Goal: Transaction & Acquisition: Download file/media

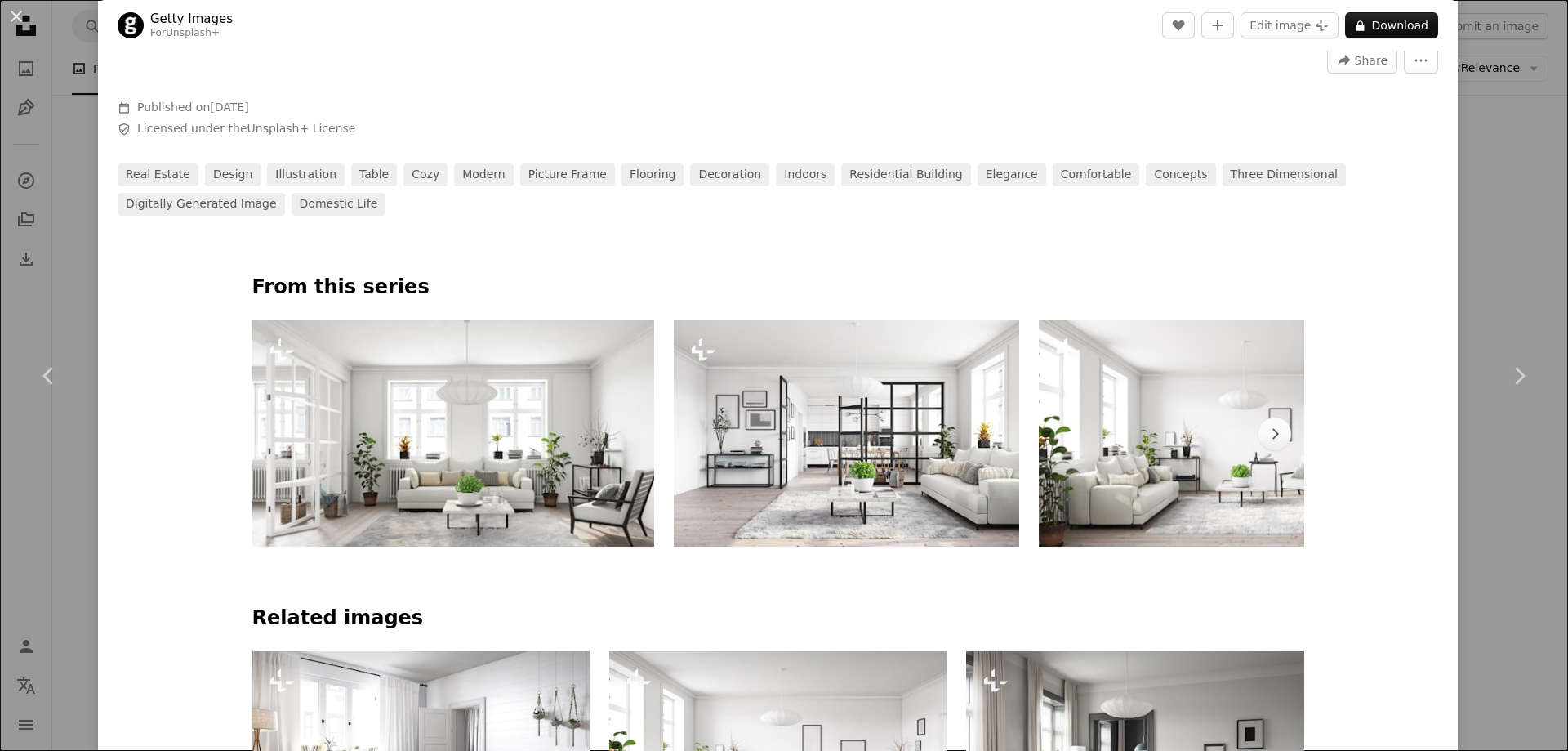
scroll to position [653, 0]
click at [20, 20] on button "An X shape" at bounding box center [16, 16] width 20 height 20
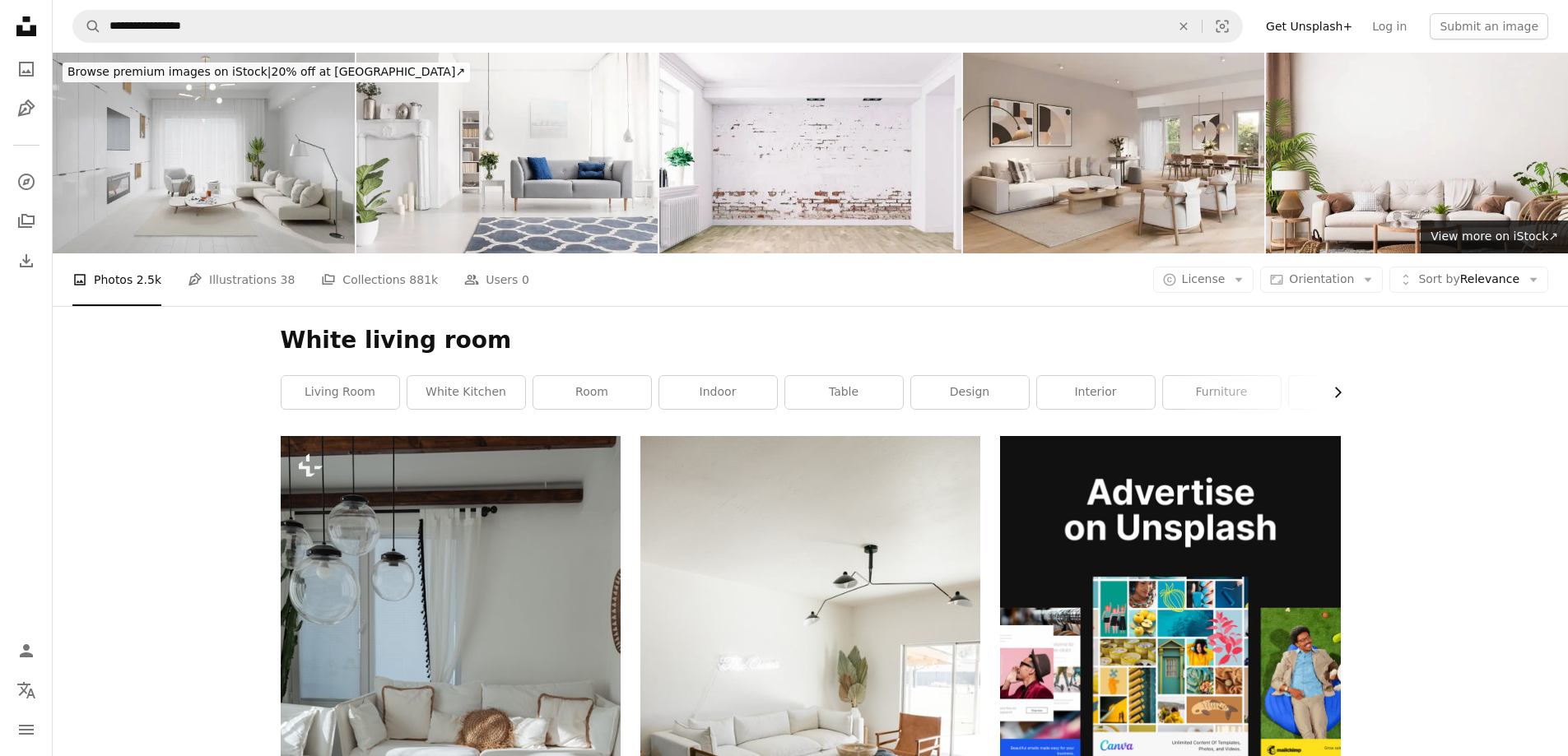
click at [1333, 384] on icon "Chevron right" at bounding box center [1337, 392] width 16 height 16
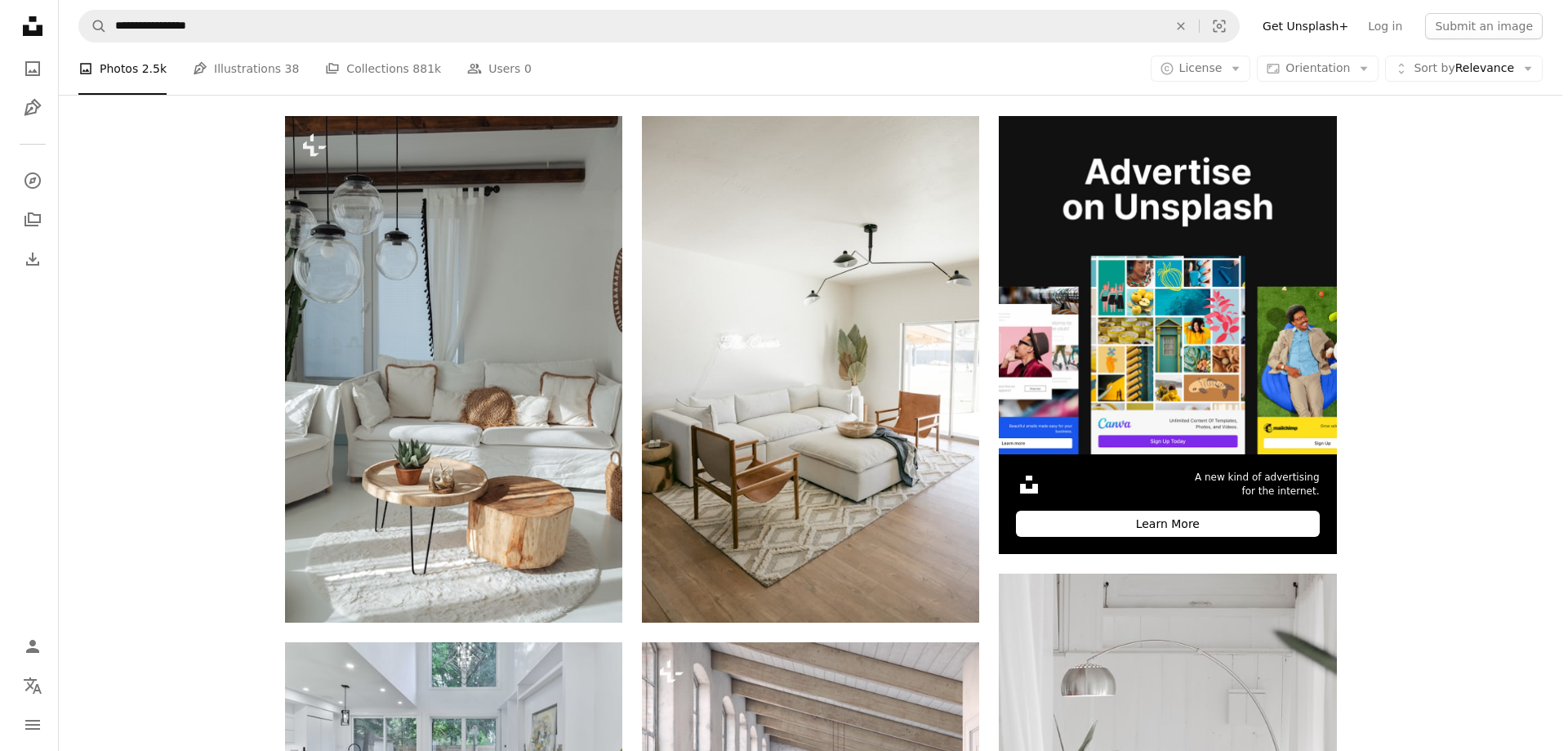
scroll to position [327, 0]
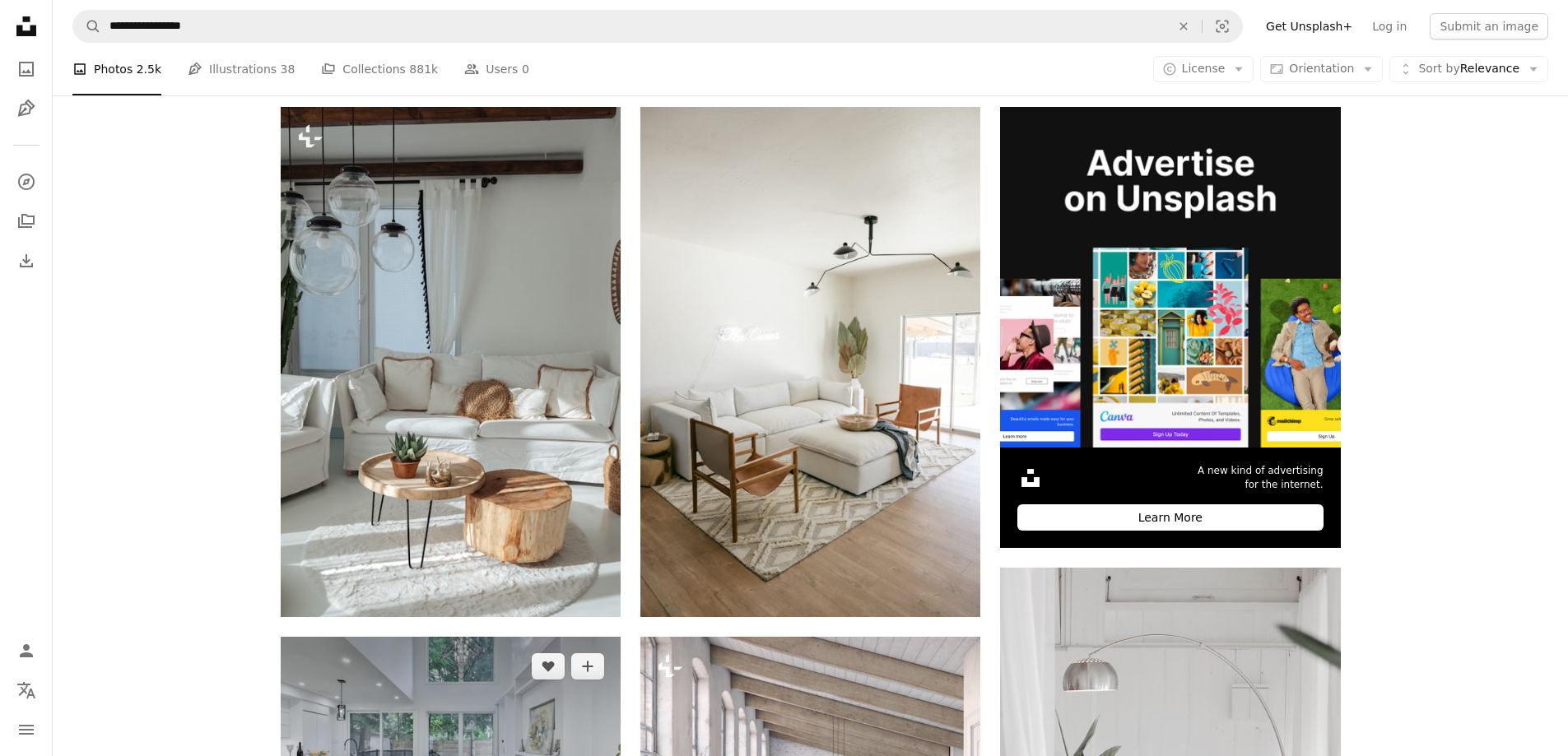
click at [521, 636] on img at bounding box center [450, 749] width 340 height 226
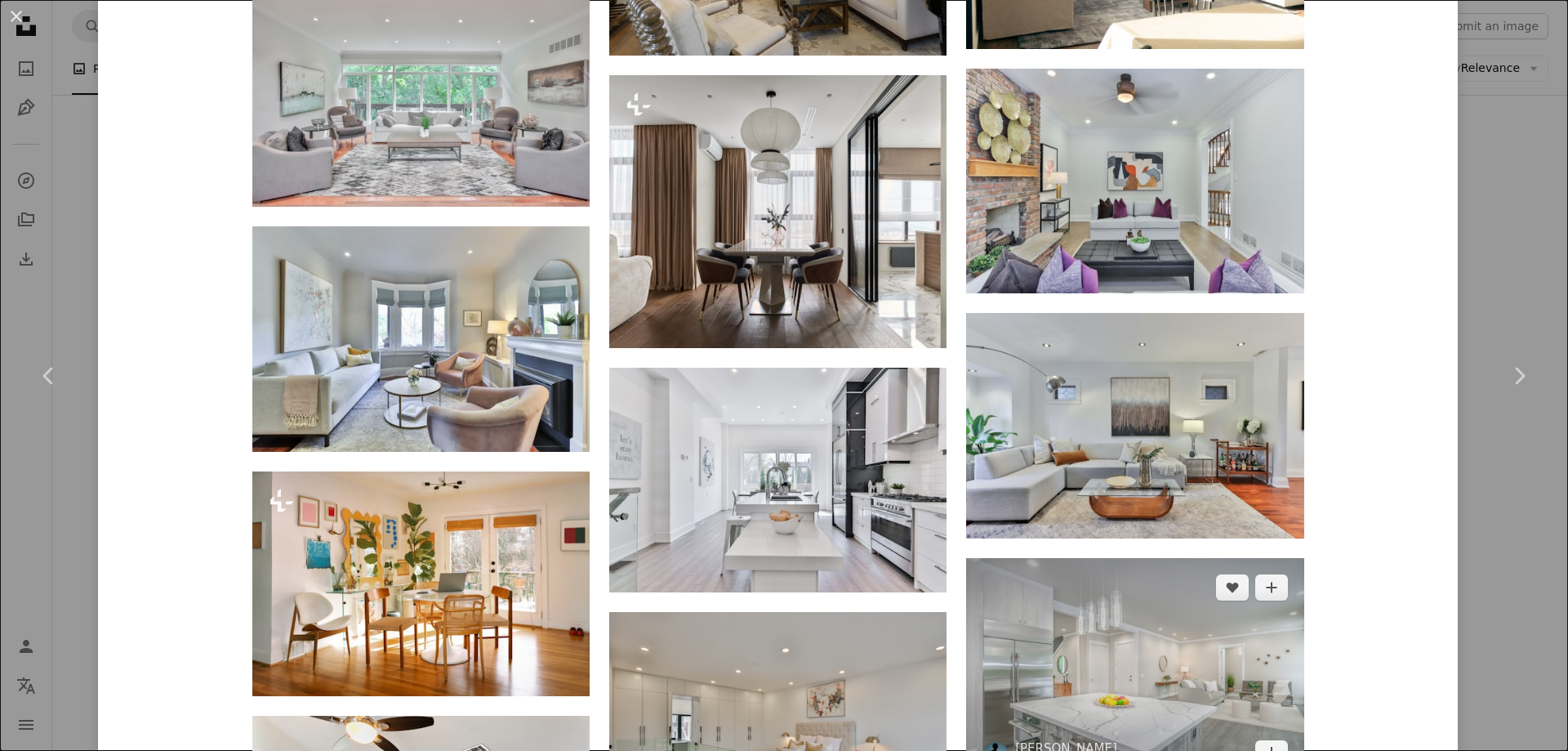
scroll to position [5772, 0]
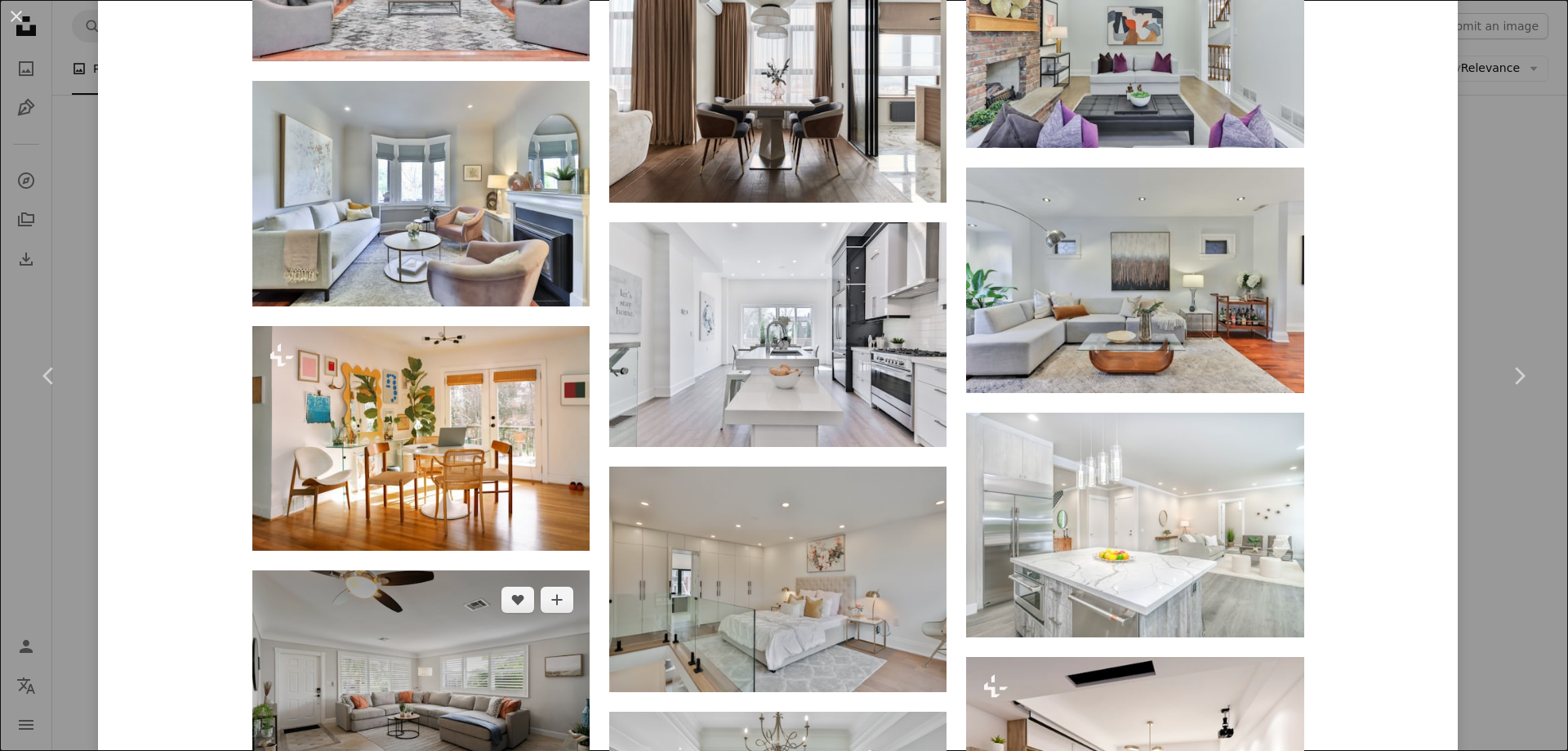
click at [384, 570] on img at bounding box center [421, 682] width 338 height 224
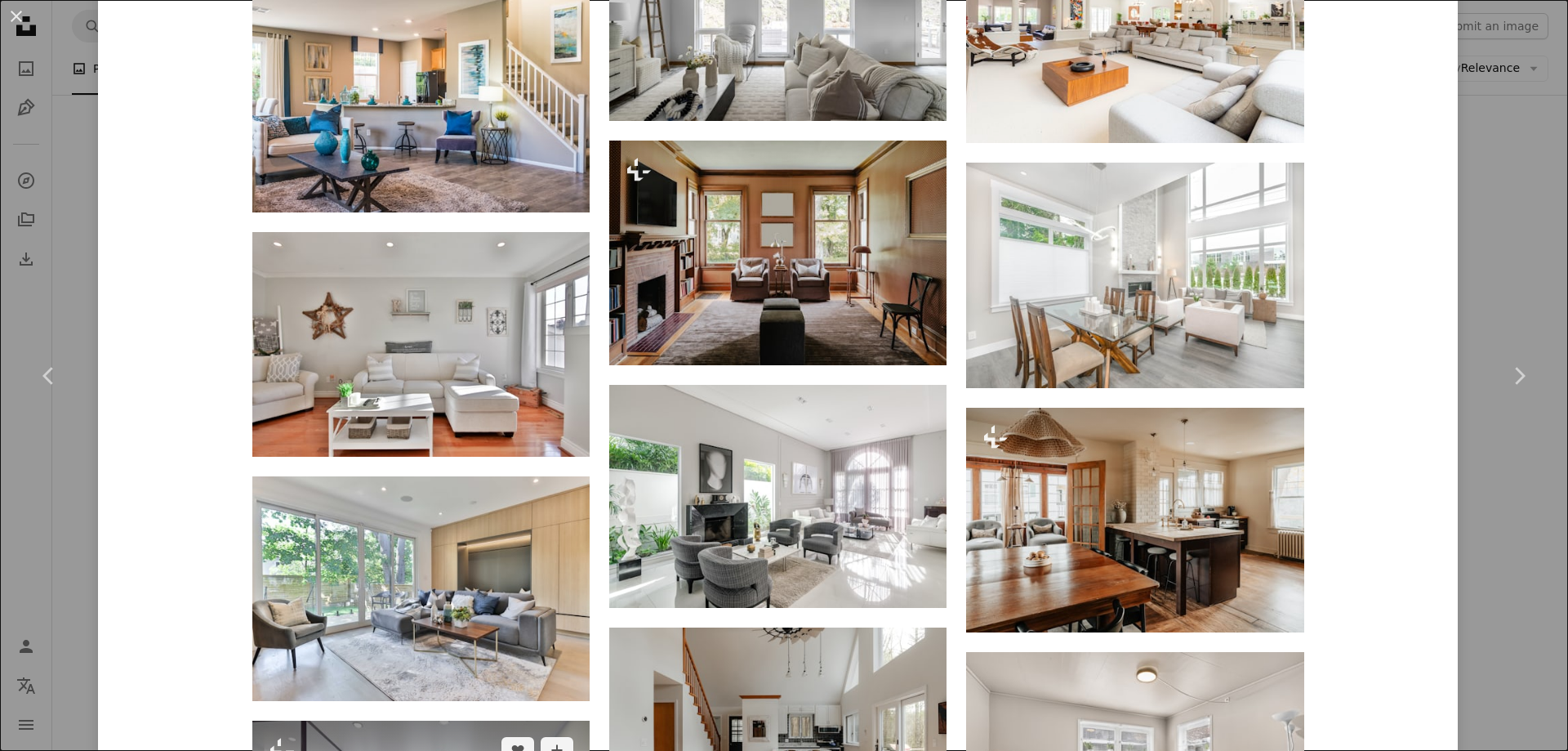
scroll to position [7157, 0]
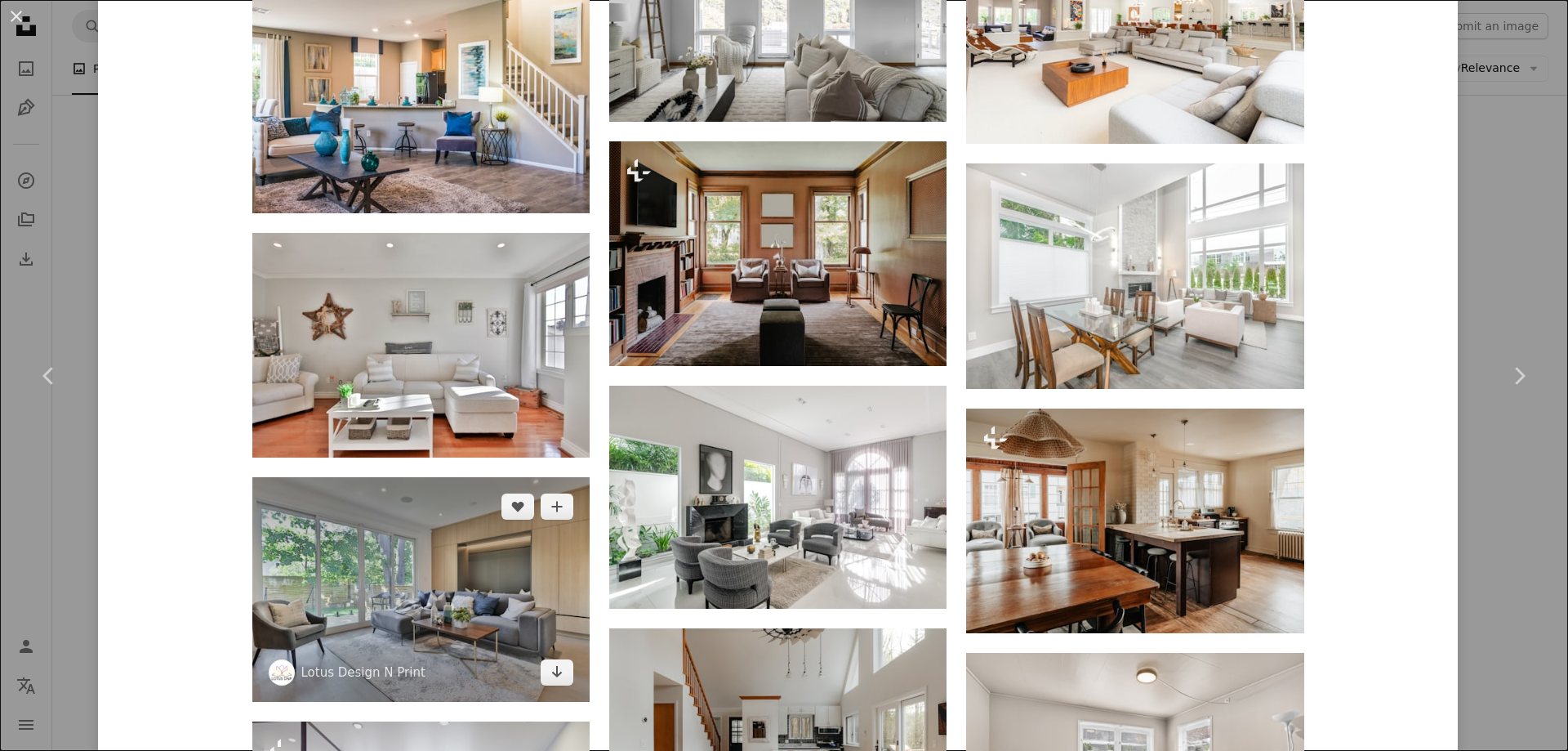
click at [378, 477] on img at bounding box center [421, 589] width 338 height 224
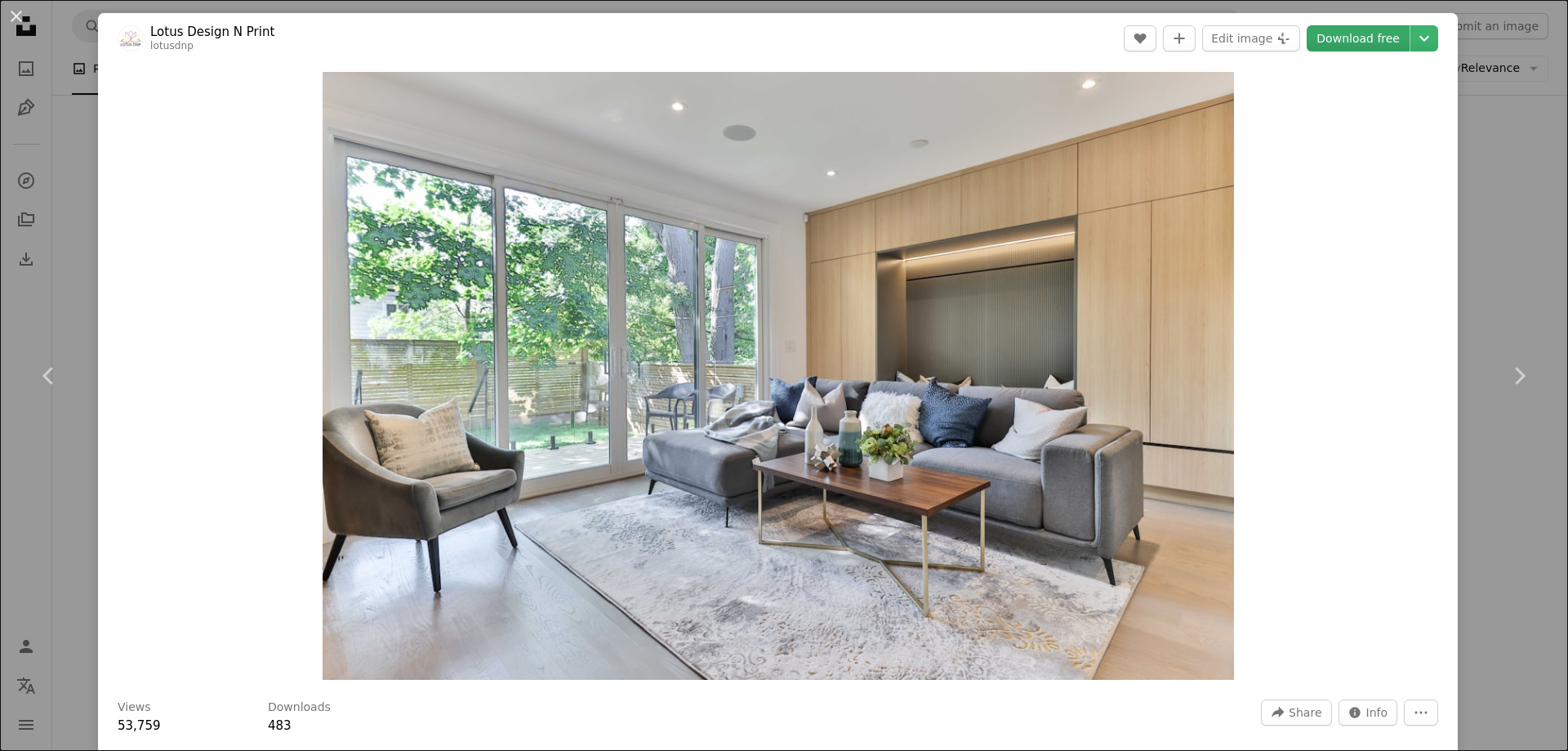
drag, startPoint x: 1350, startPoint y: 34, endPoint x: 1303, endPoint y: 43, distance: 47.9
click at [1349, 35] on link "Download free" at bounding box center [1358, 38] width 103 height 26
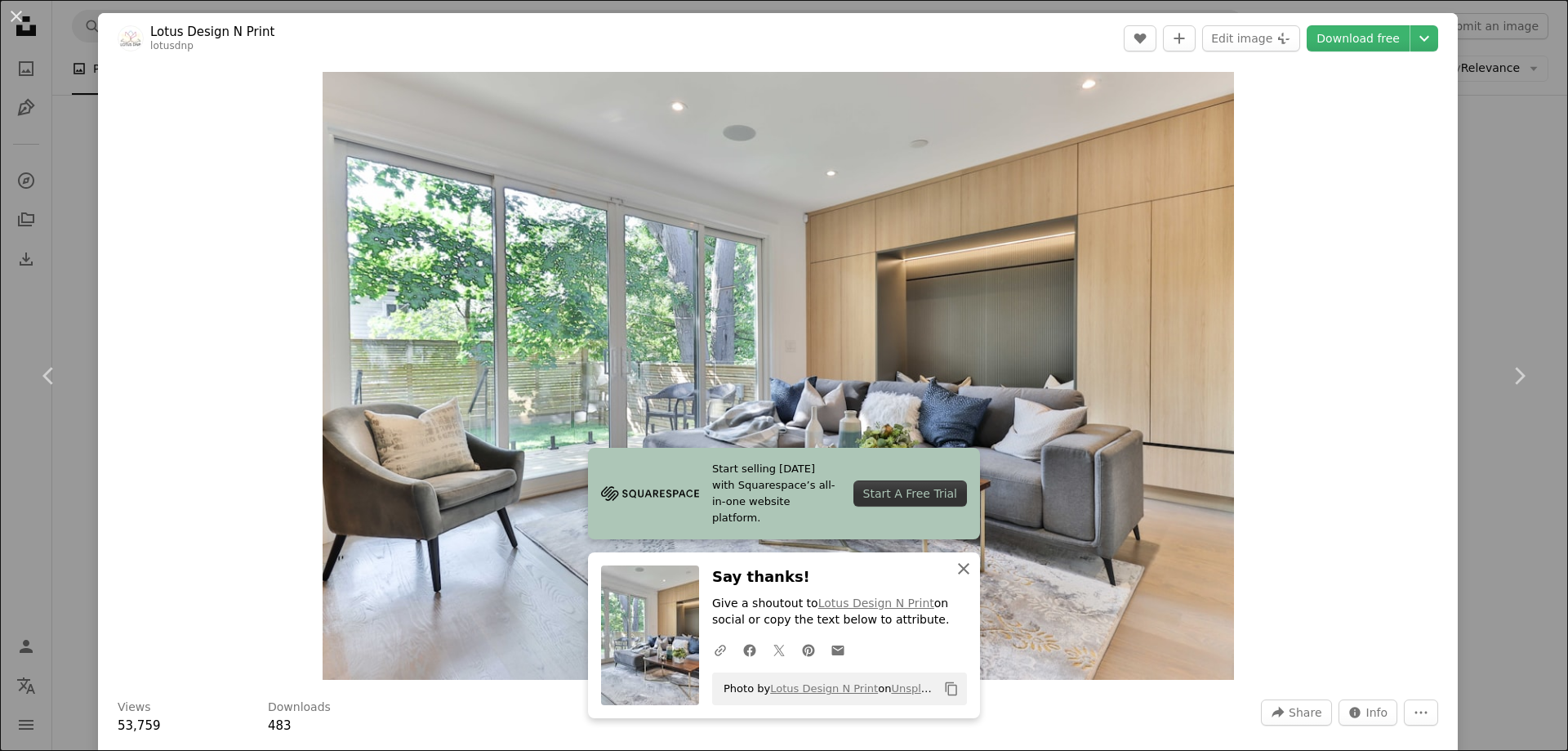
click at [956, 575] on icon "An X shape" at bounding box center [963, 568] width 20 height 20
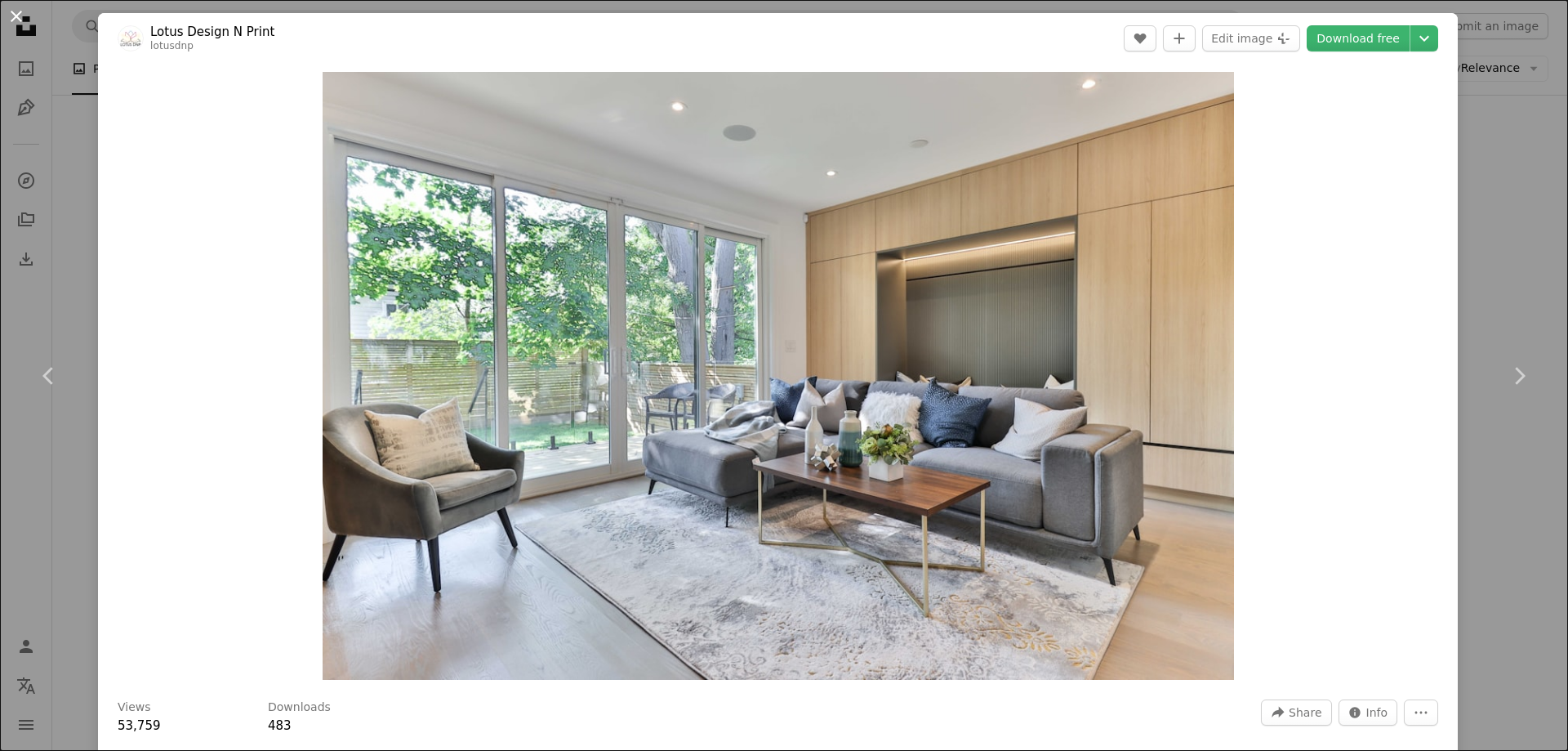
click at [16, 16] on button "An X shape" at bounding box center [16, 16] width 20 height 20
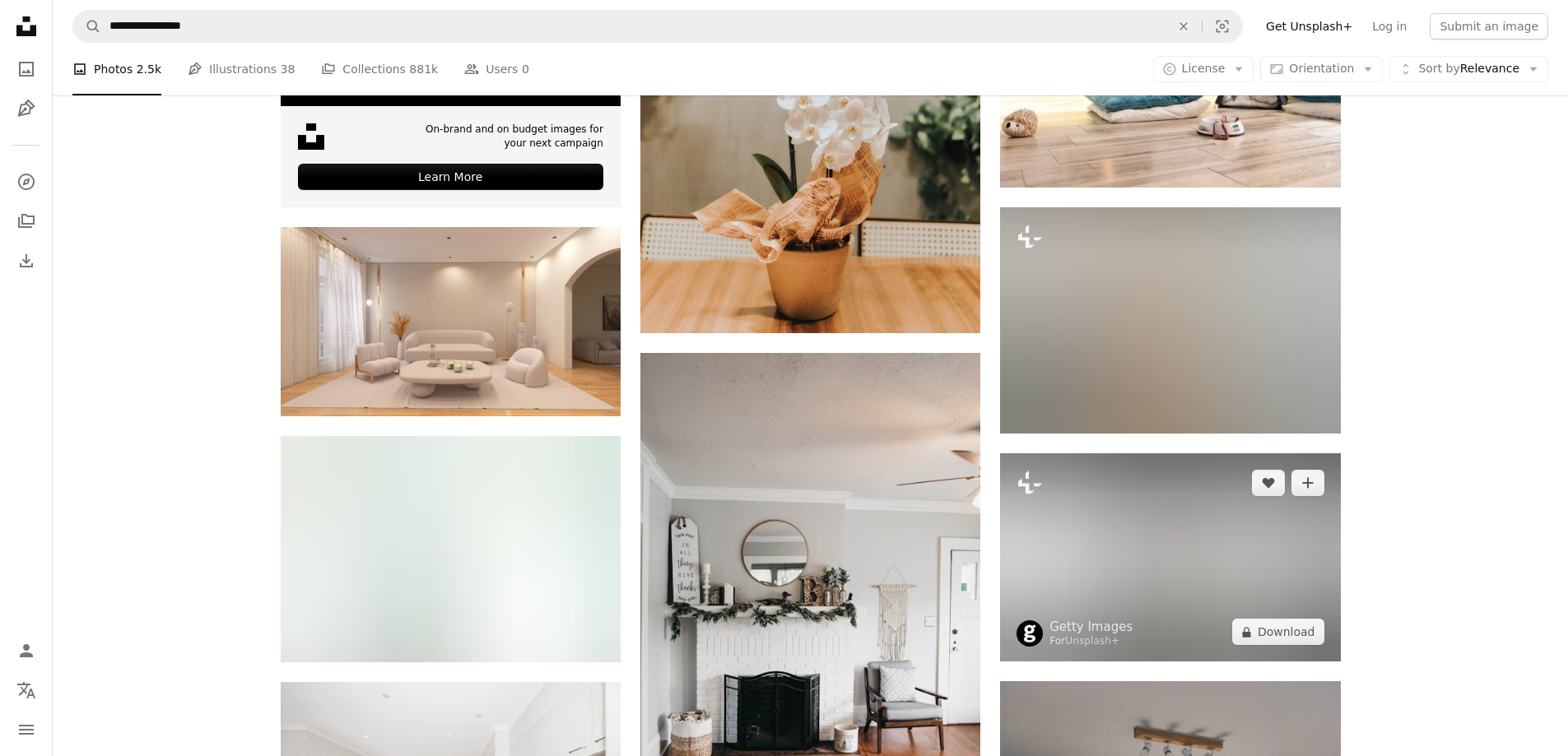
scroll to position [4771, 0]
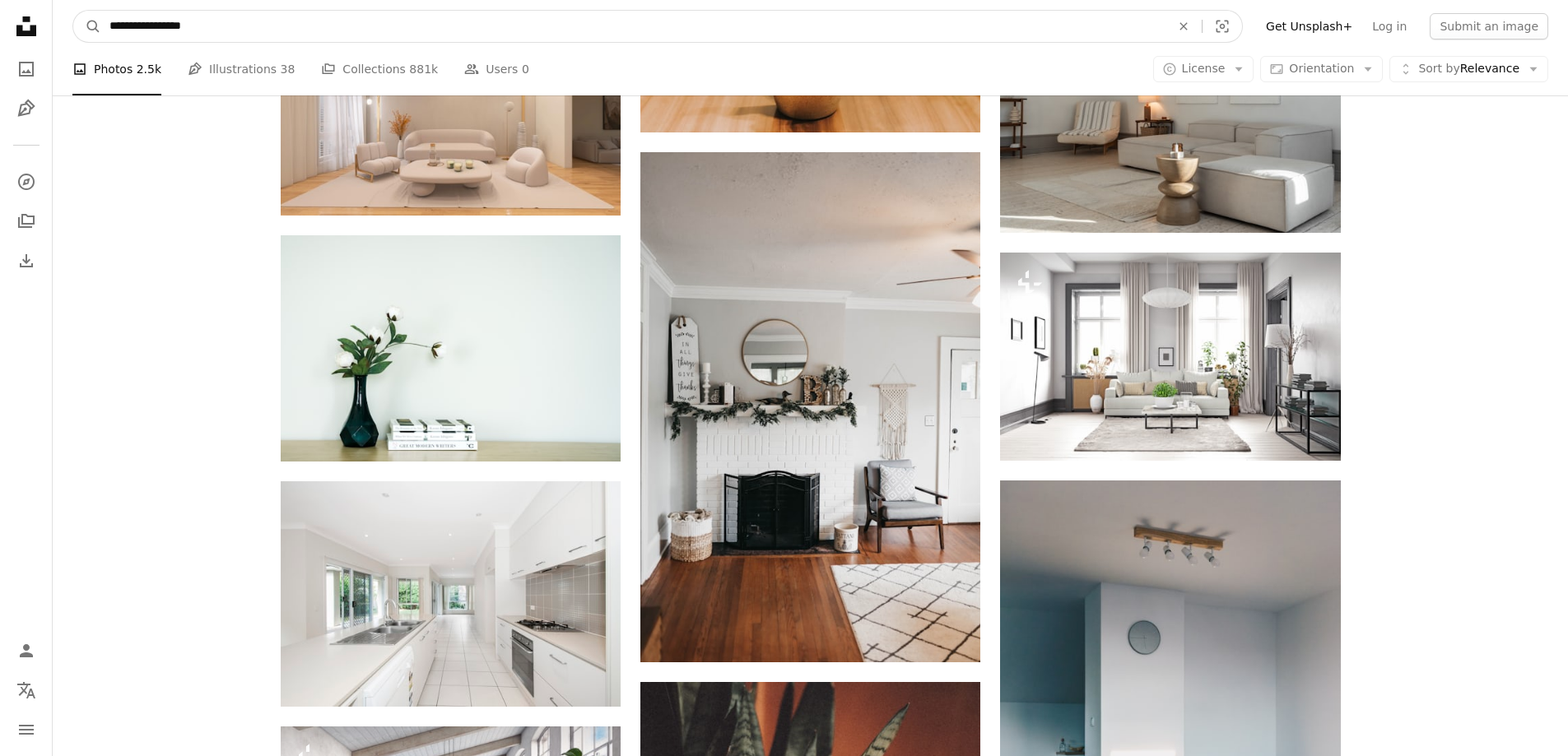
drag, startPoint x: 171, startPoint y: 26, endPoint x: 120, endPoint y: 26, distance: 51.0
click at [171, 26] on input "**********" at bounding box center [633, 26] width 1064 height 31
drag, startPoint x: 138, startPoint y: 24, endPoint x: 333, endPoint y: 37, distance: 195.4
click at [333, 37] on input "**********" at bounding box center [633, 26] width 1064 height 31
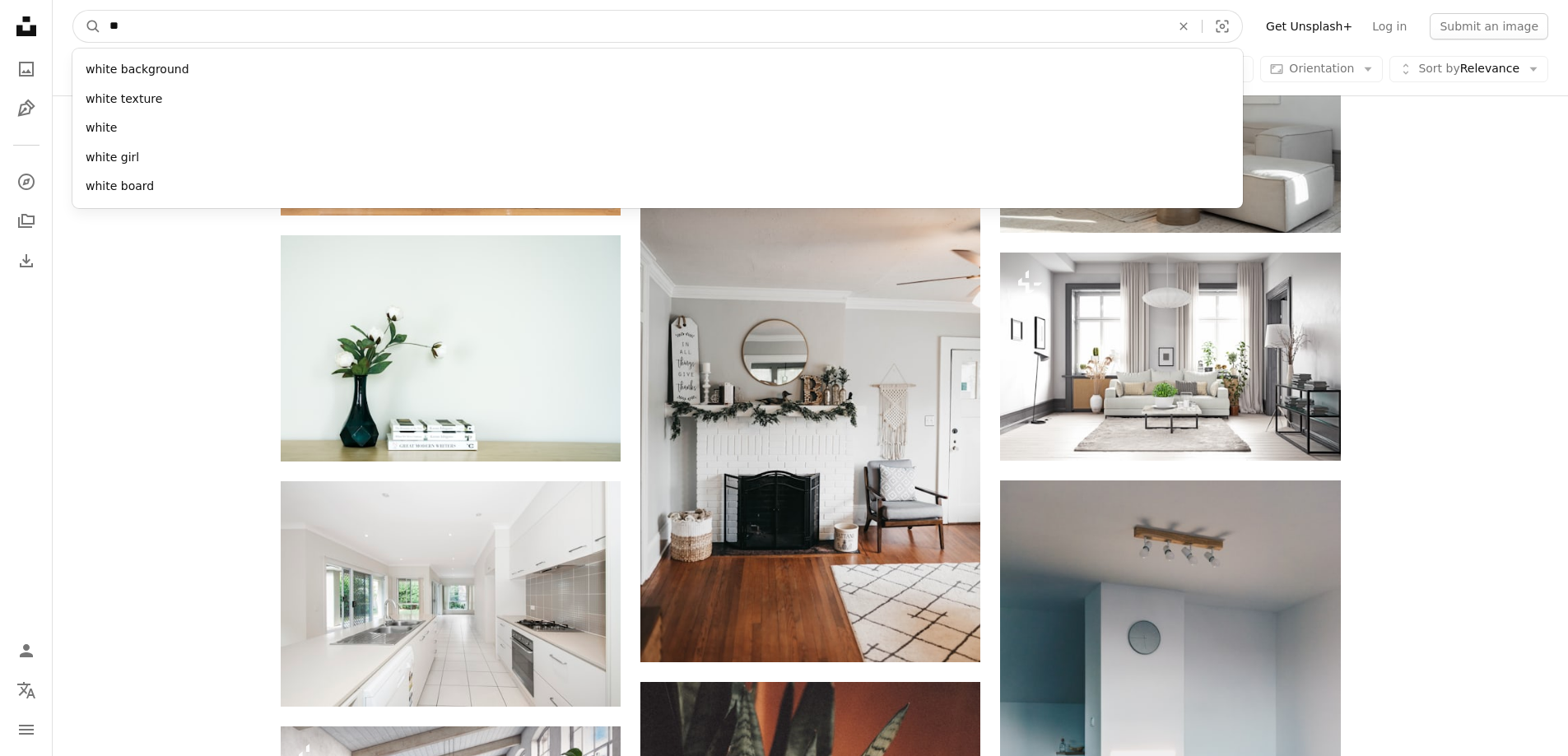
type input "*"
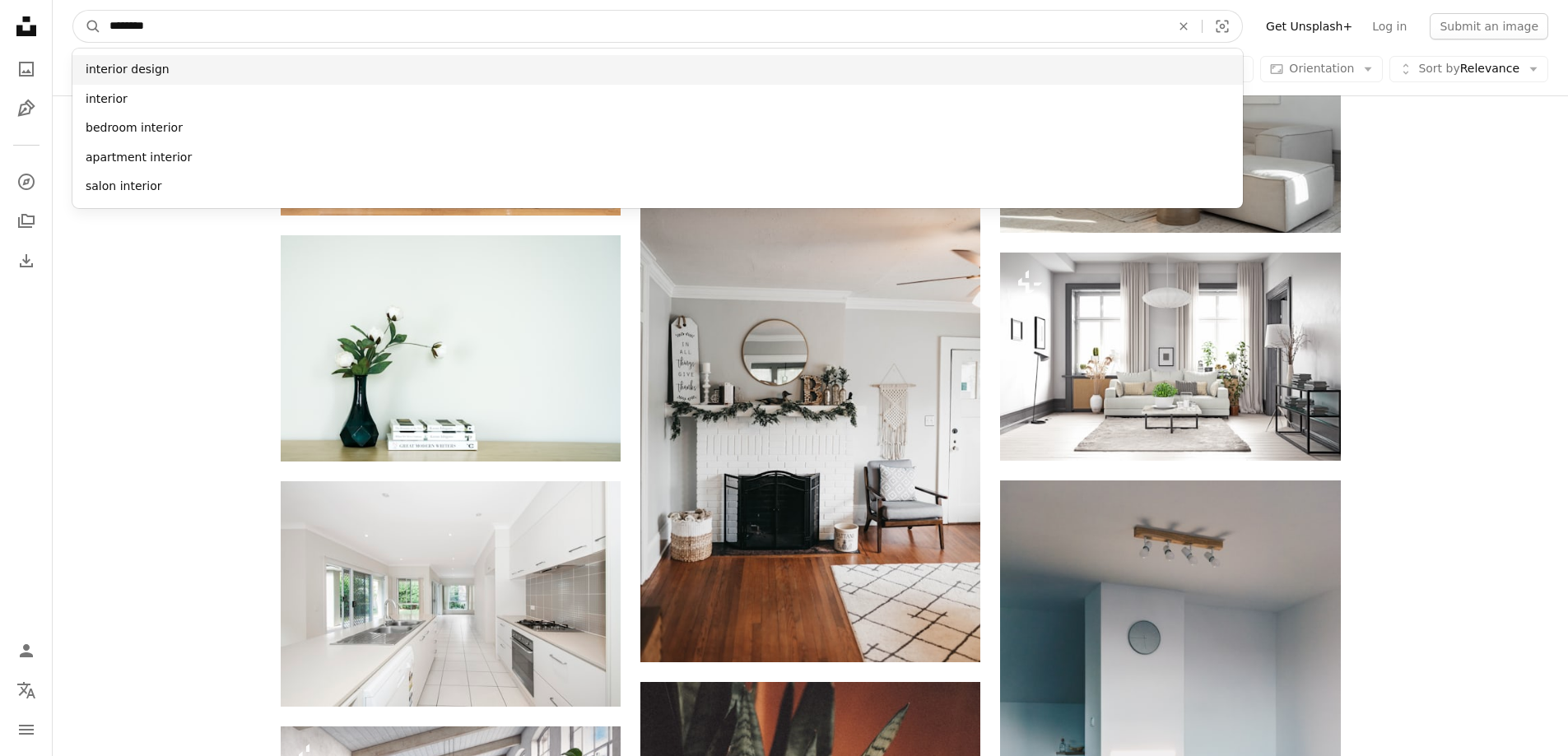
type input "********"
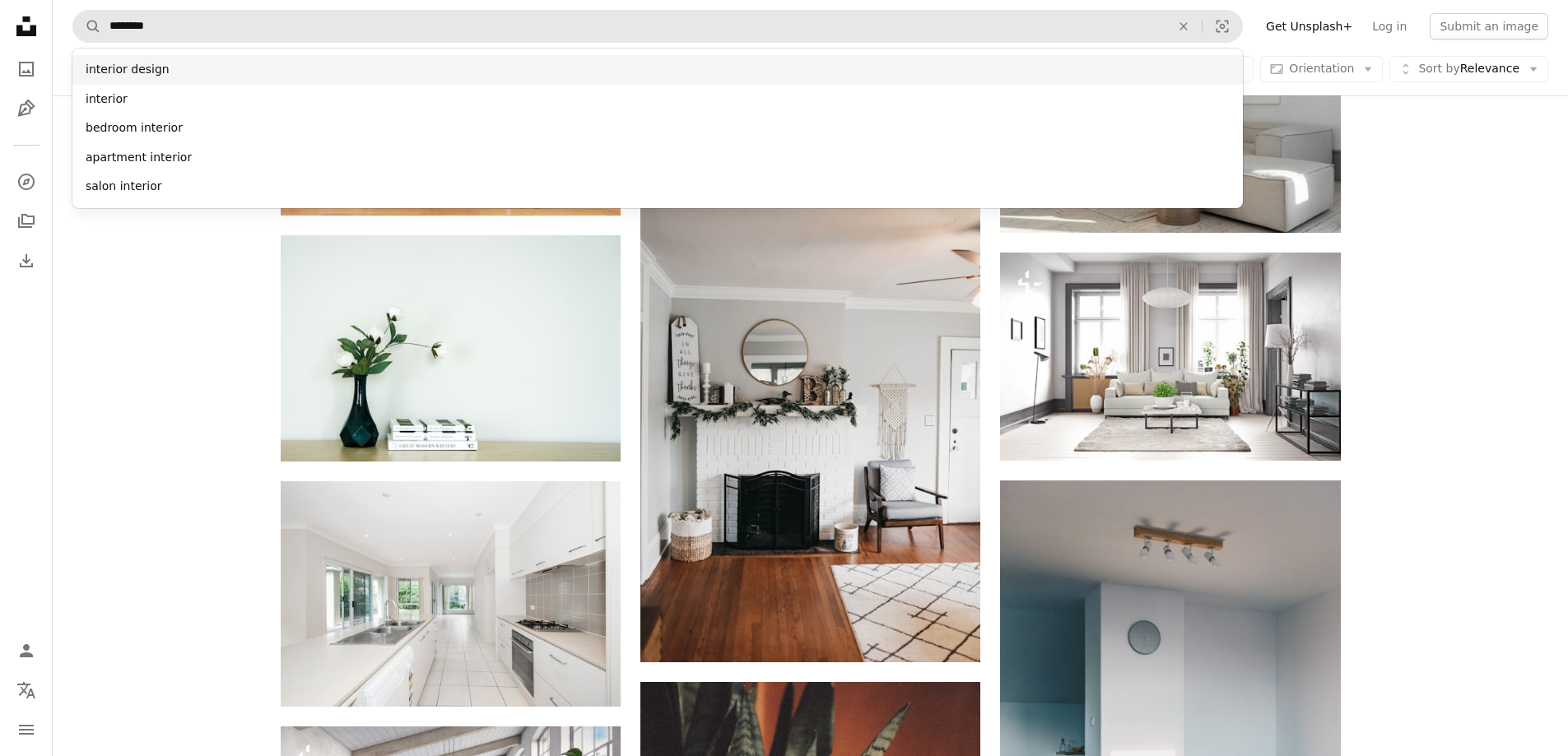
click at [178, 67] on div "interior design" at bounding box center [657, 70] width 1170 height 29
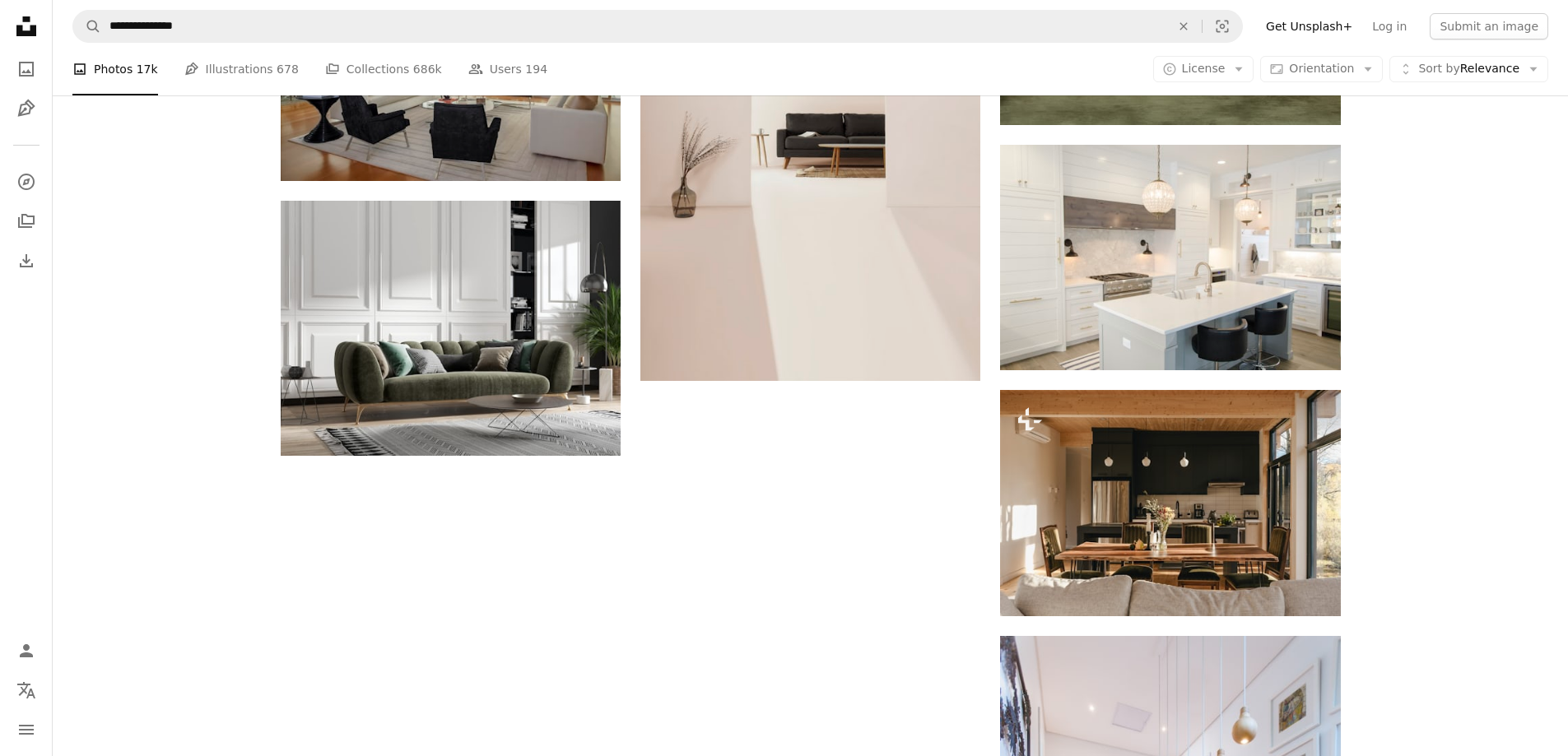
scroll to position [2676, 0]
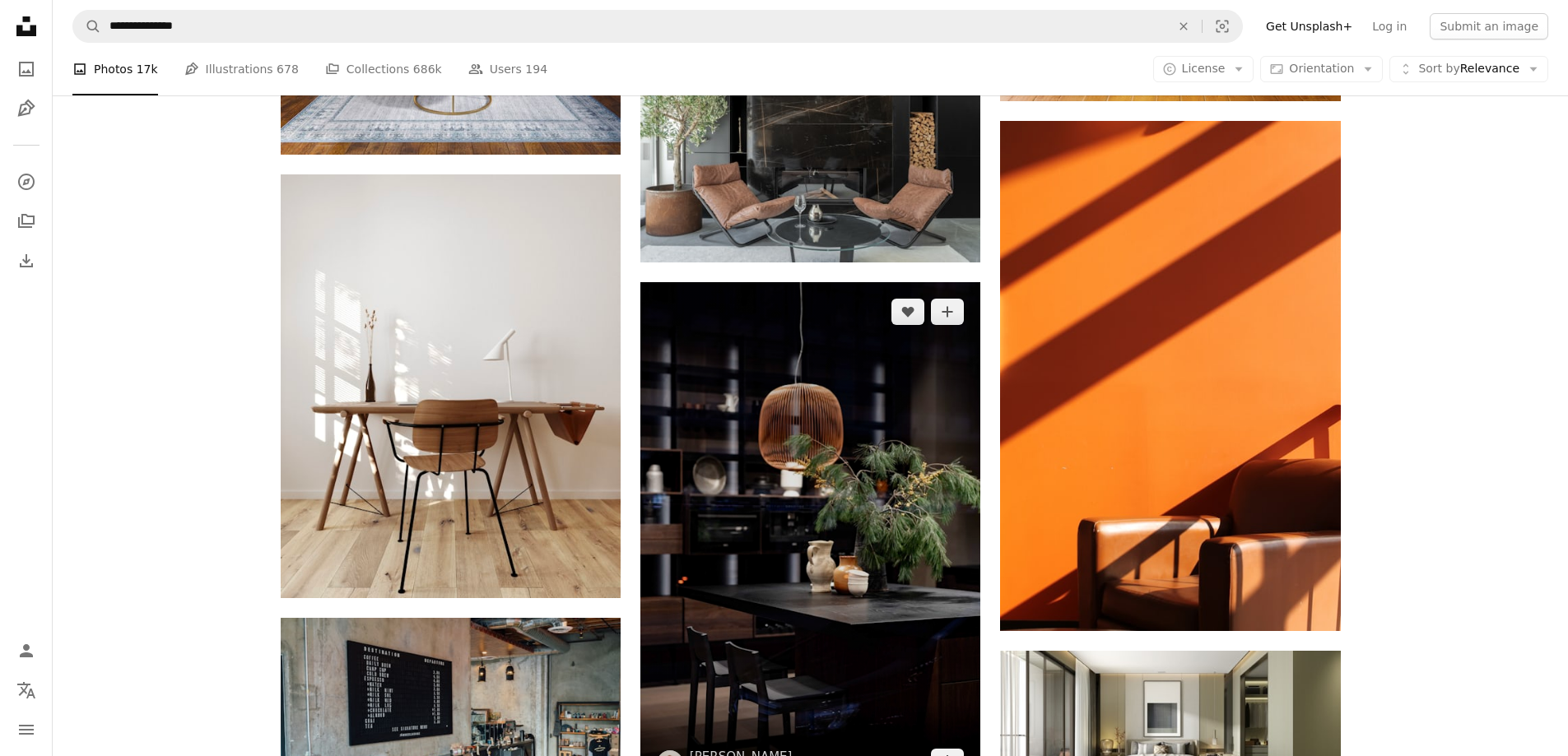
scroll to position [10983, 0]
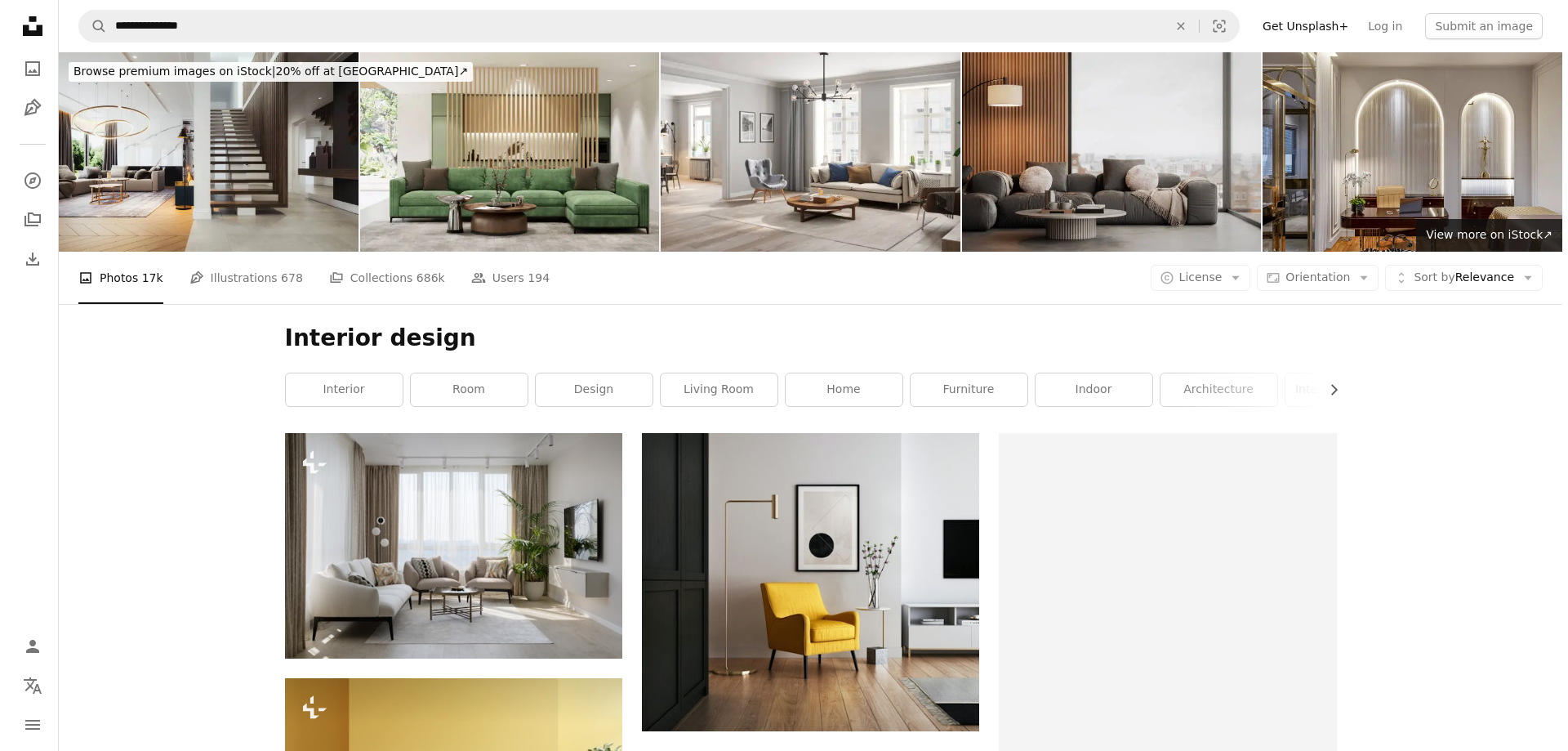
scroll to position [10910, 0]
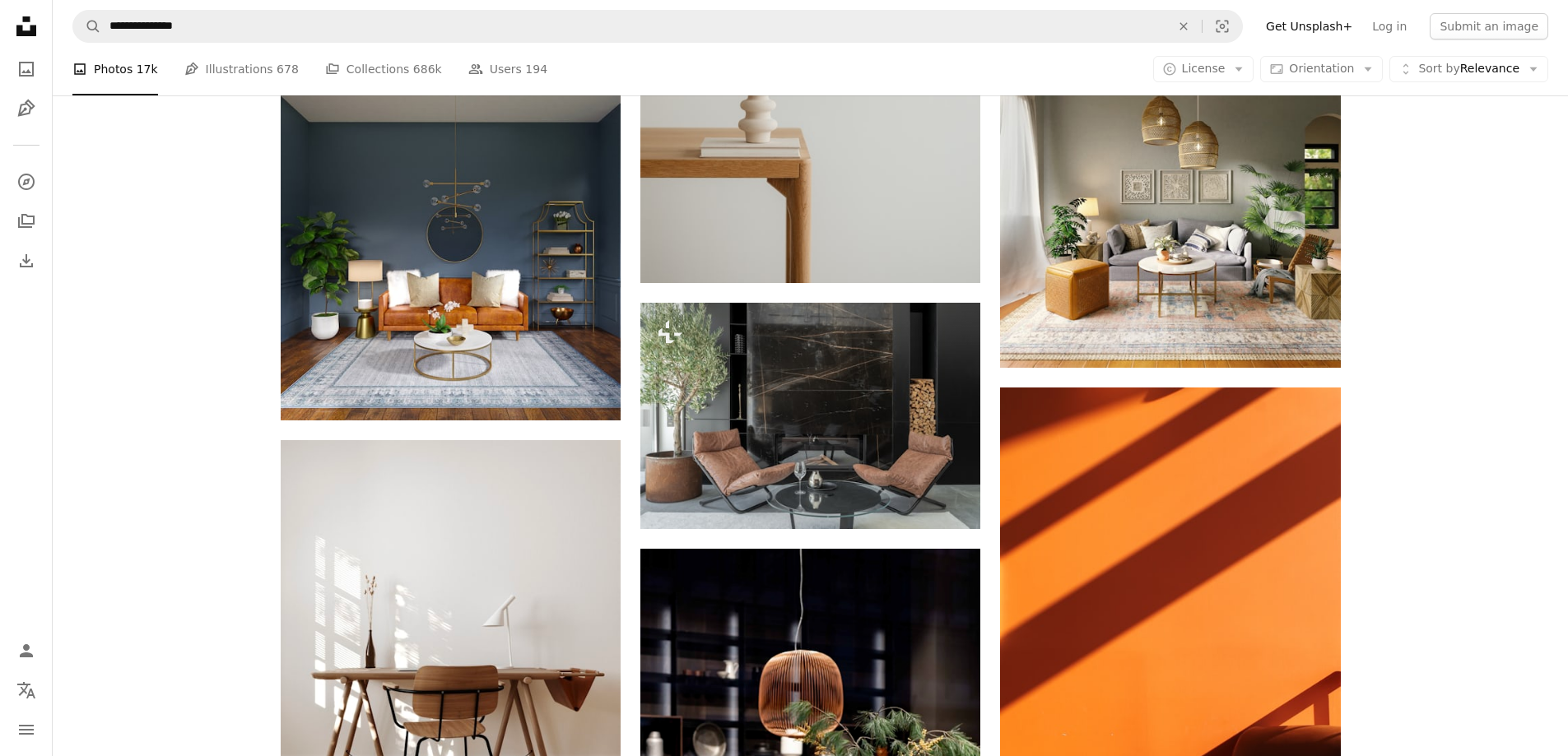
drag, startPoint x: 540, startPoint y: 342, endPoint x: 464, endPoint y: 324, distance: 78.1
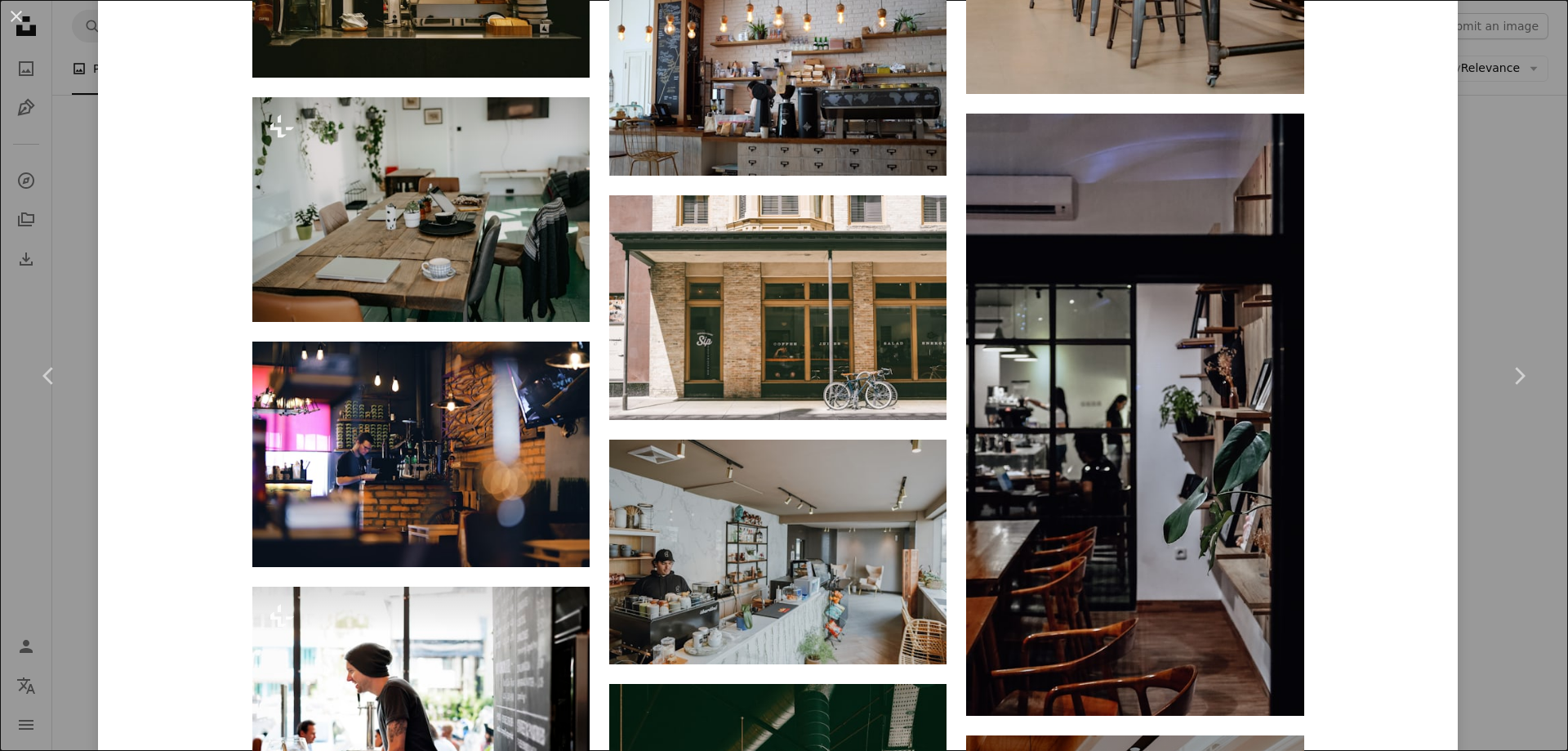
scroll to position [12880, 0]
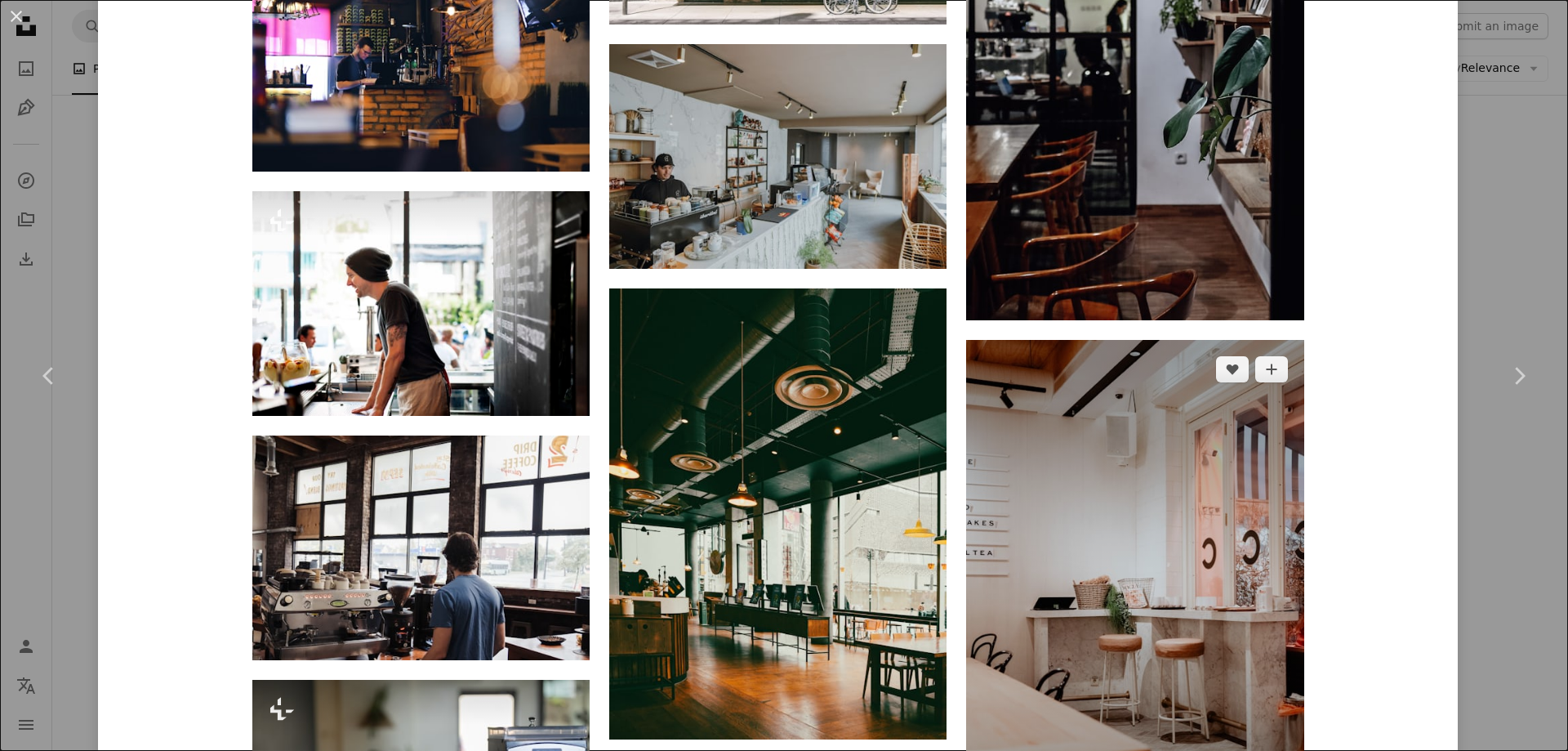
click at [1140, 340] on img at bounding box center [1135, 592] width 338 height 506
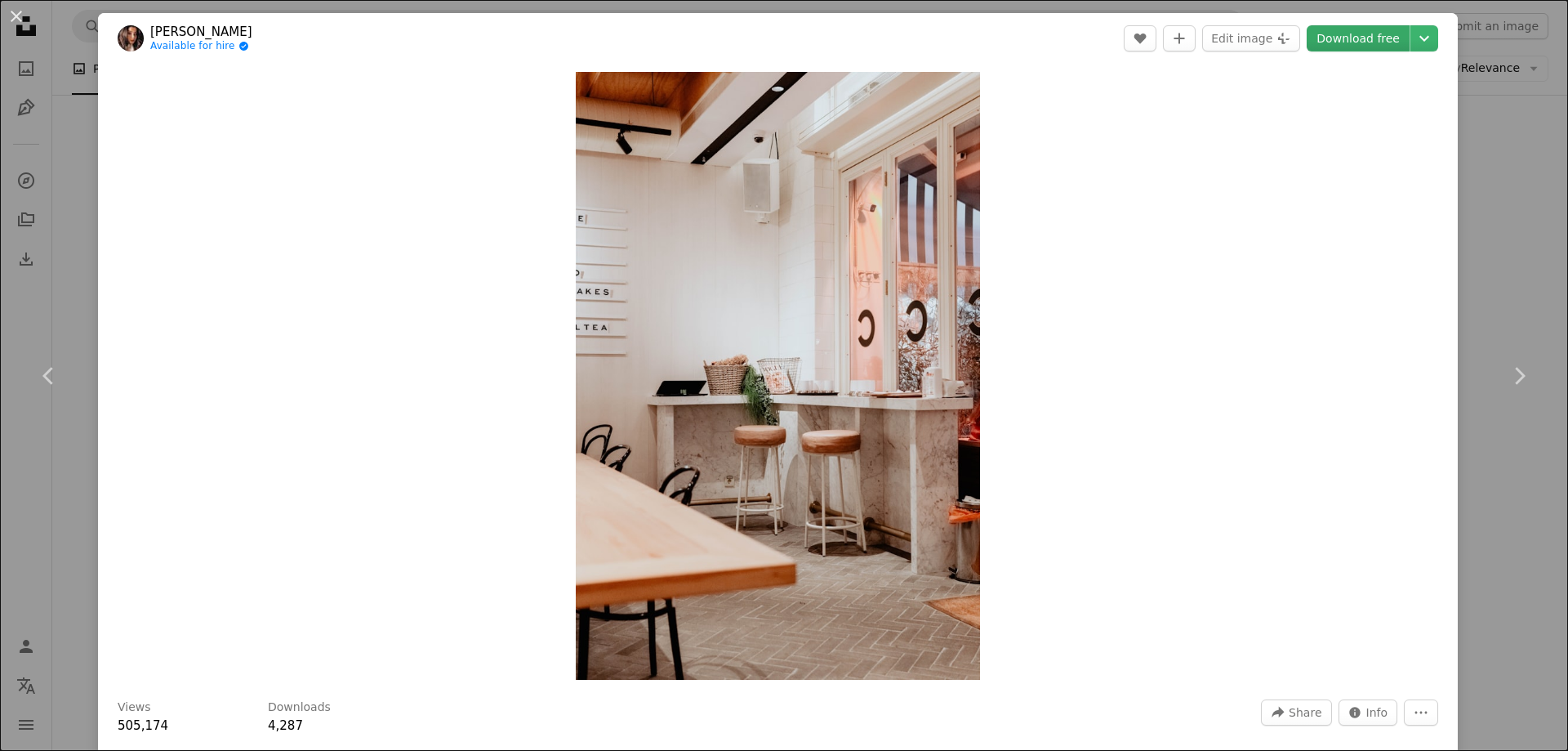
drag, startPoint x: 1369, startPoint y: 39, endPoint x: 1361, endPoint y: 47, distance: 11.3
click at [1369, 39] on link "Download free" at bounding box center [1358, 38] width 103 height 26
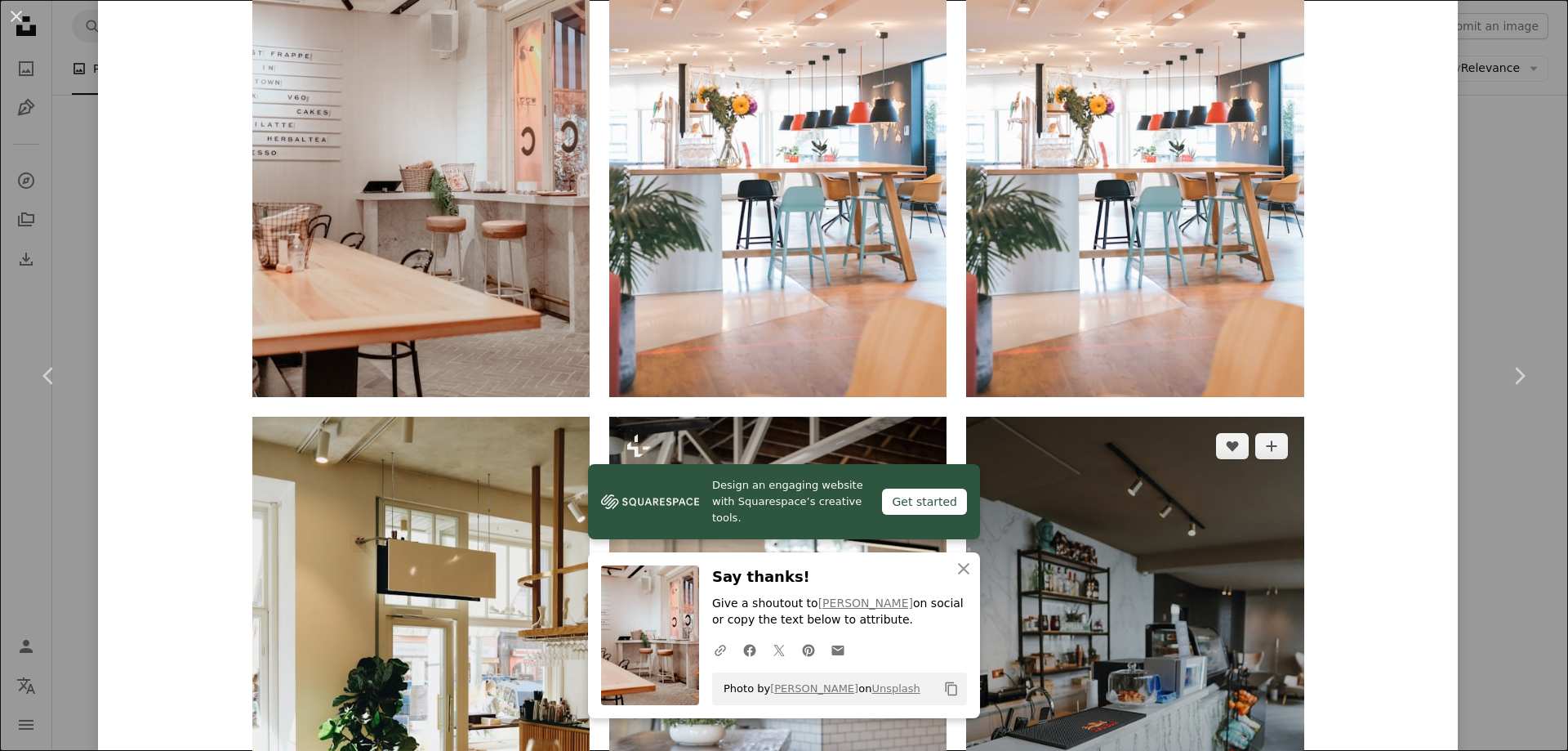
scroll to position [1471, 0]
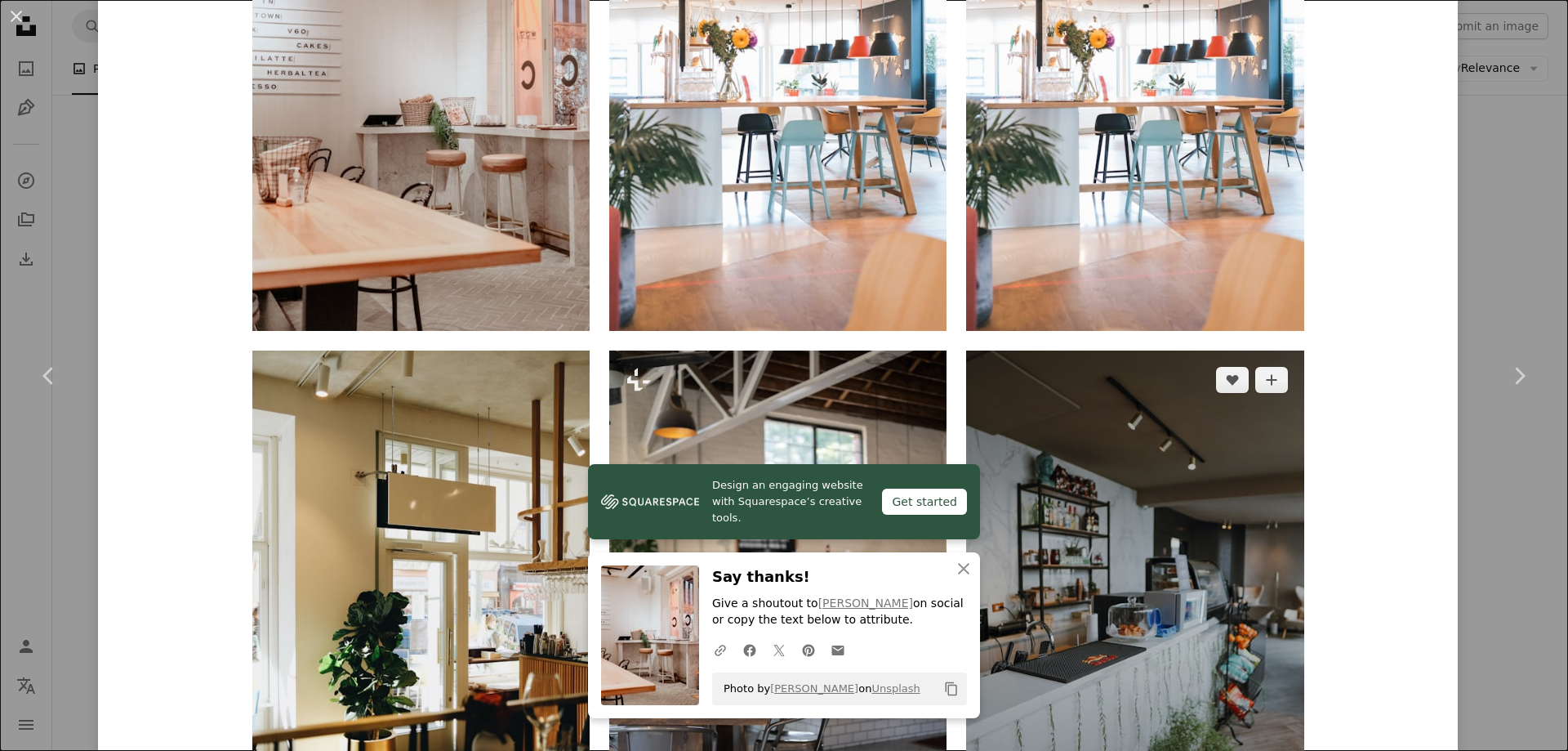
click at [1219, 447] on img at bounding box center [1135, 603] width 338 height 506
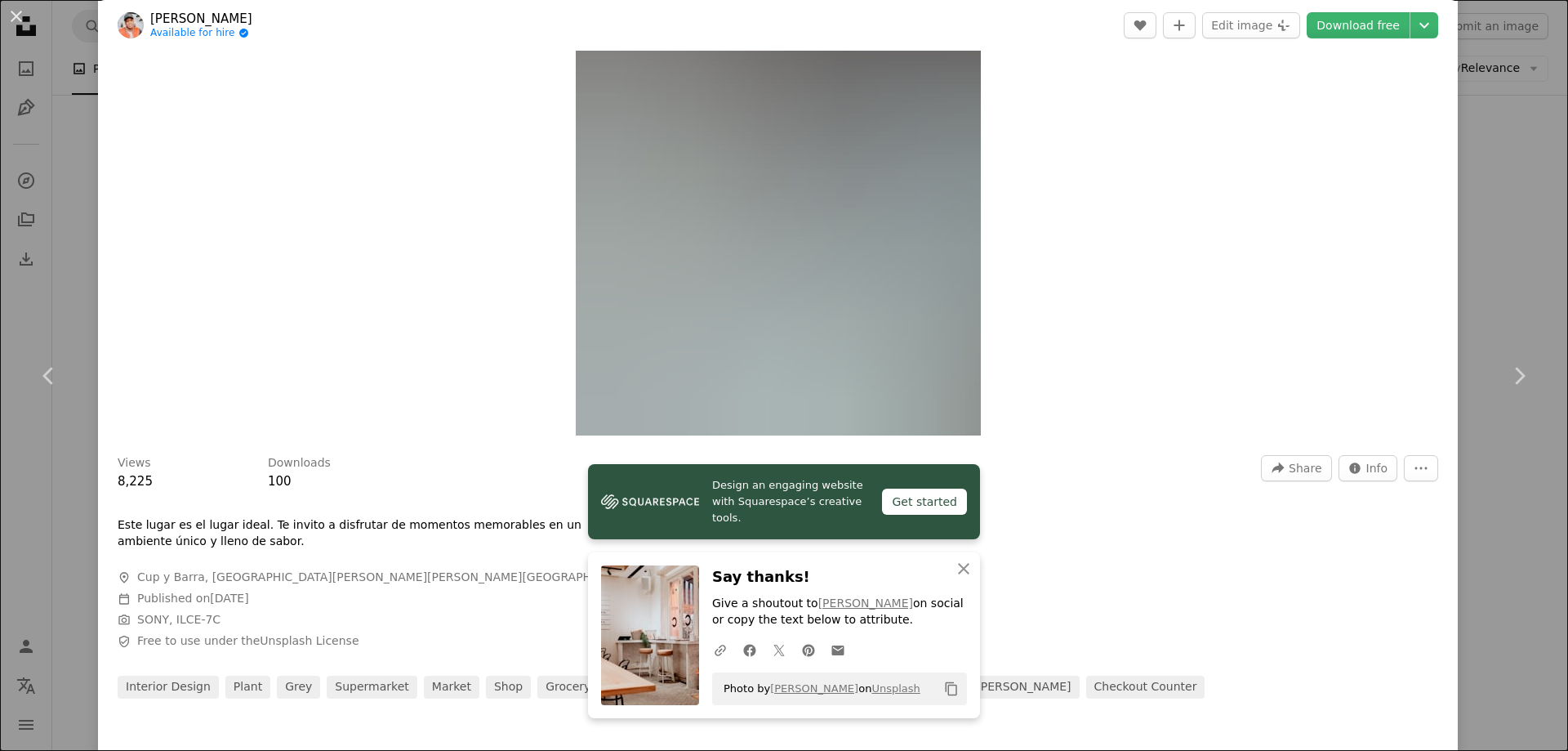
scroll to position [490, 0]
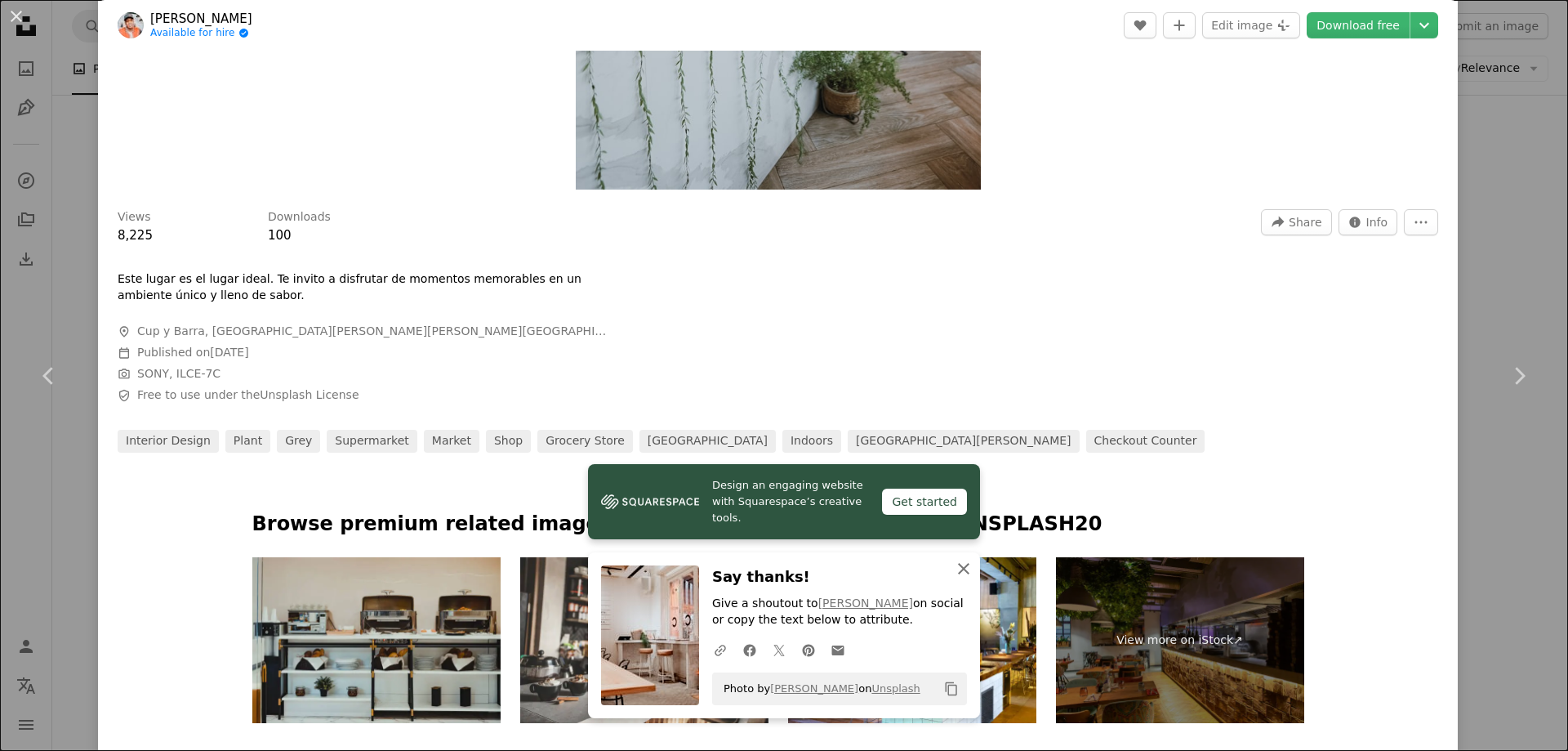
click at [958, 567] on icon "button" at bounding box center [963, 568] width 12 height 12
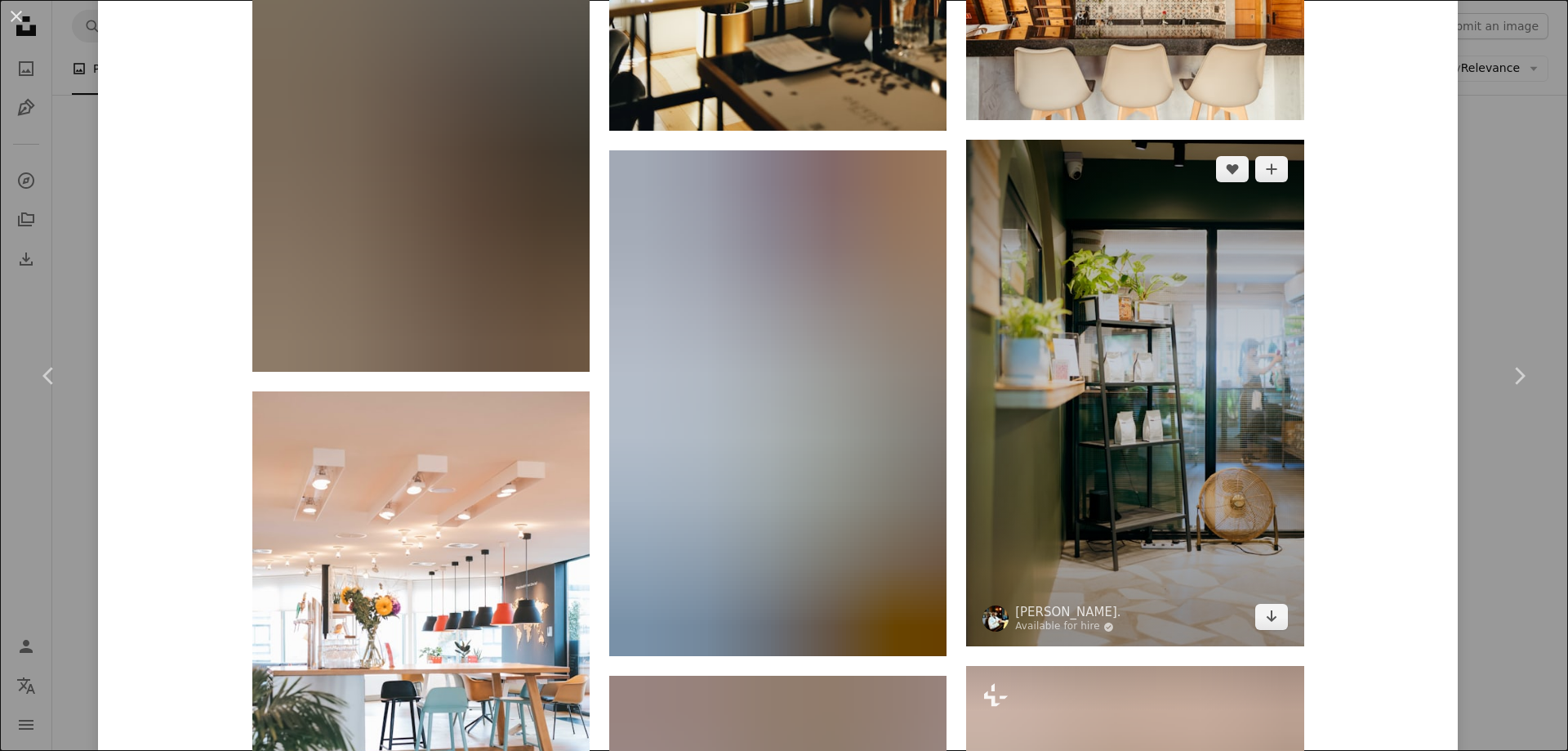
scroll to position [6011, 0]
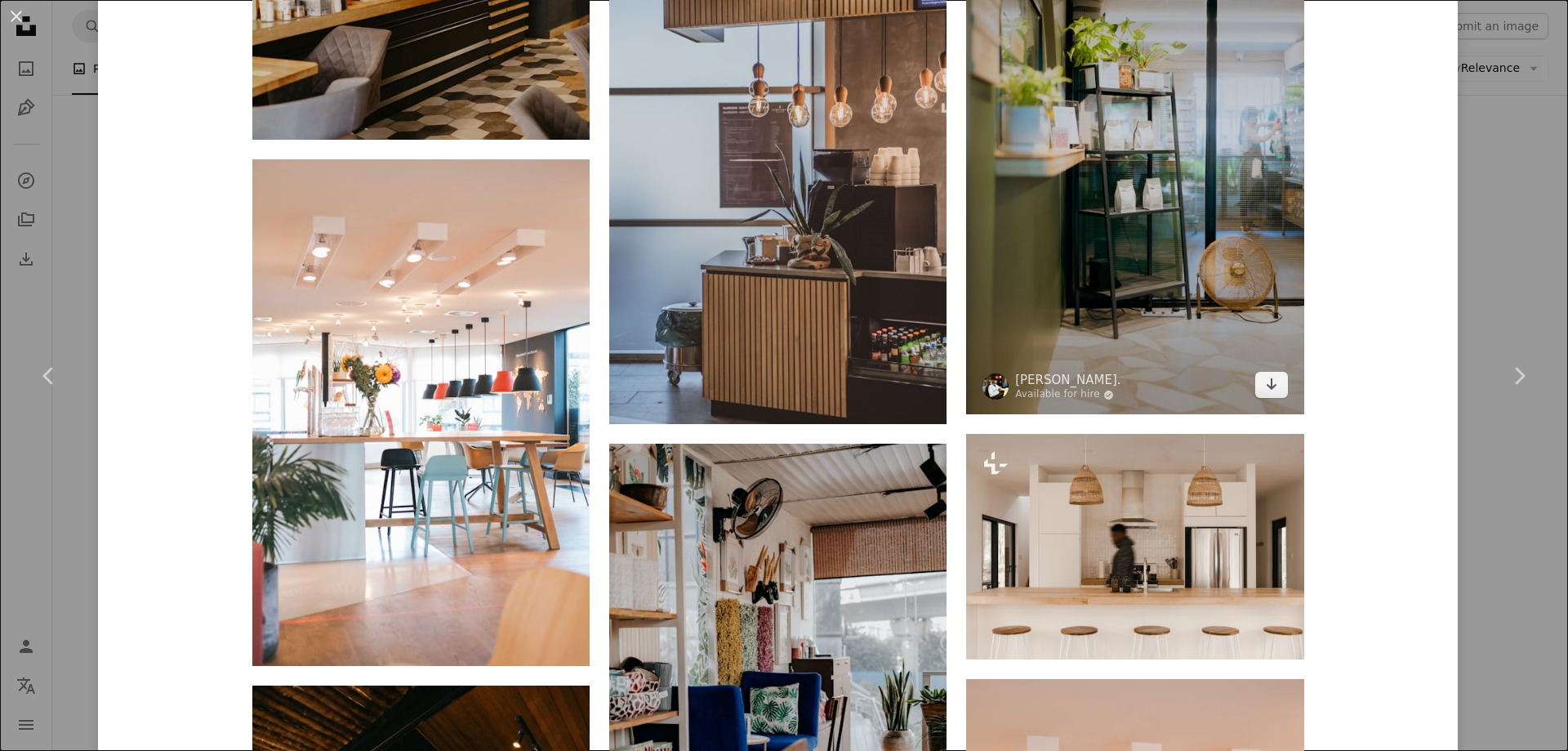
click at [1162, 83] on img at bounding box center [1135, 160] width 338 height 506
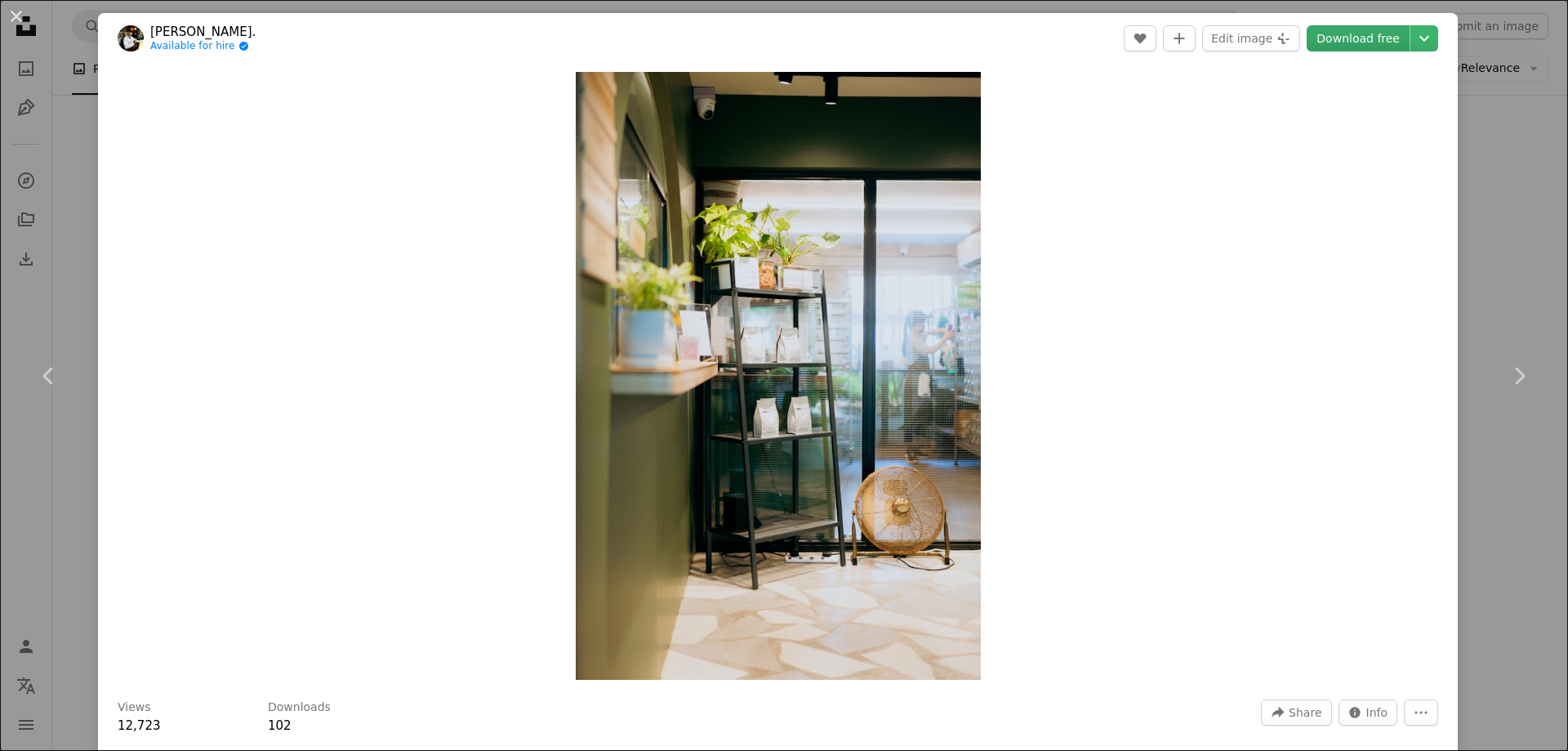
click at [1340, 31] on link "Download free" at bounding box center [1358, 38] width 103 height 26
